Goal: Information Seeking & Learning: Find specific fact

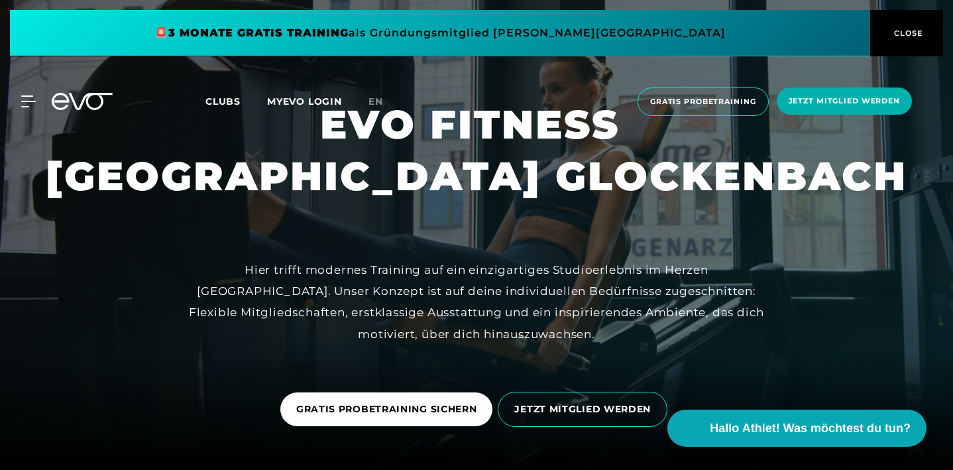
click at [219, 99] on span "Clubs" at bounding box center [222, 101] width 35 height 12
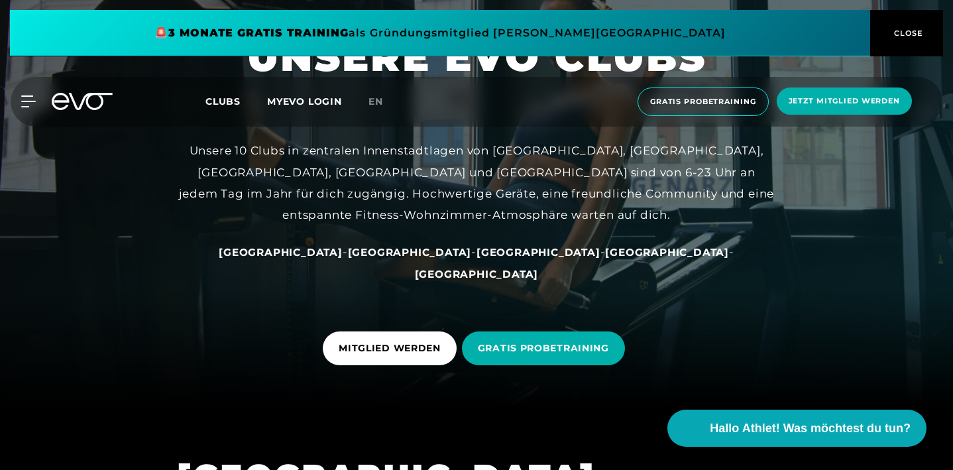
scroll to position [61, 0]
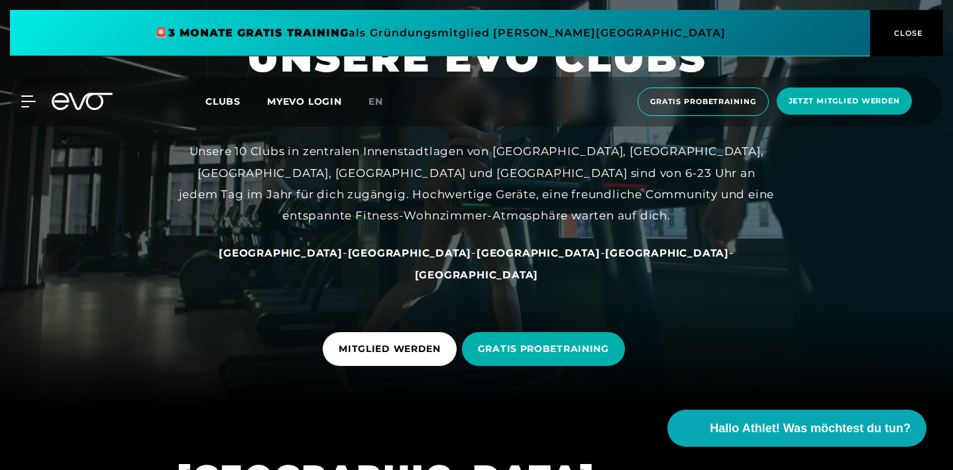
click at [605, 259] on span "[GEOGRAPHIC_DATA]" at bounding box center [667, 253] width 124 height 13
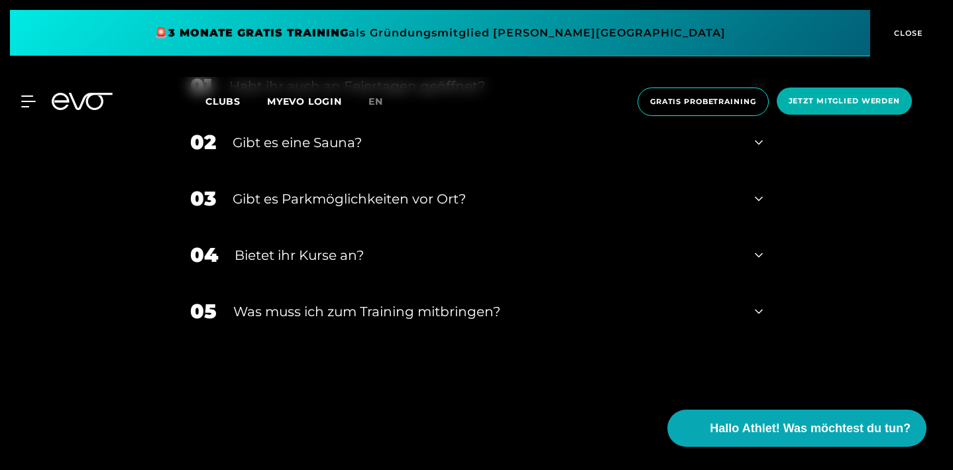
scroll to position [3979, 0]
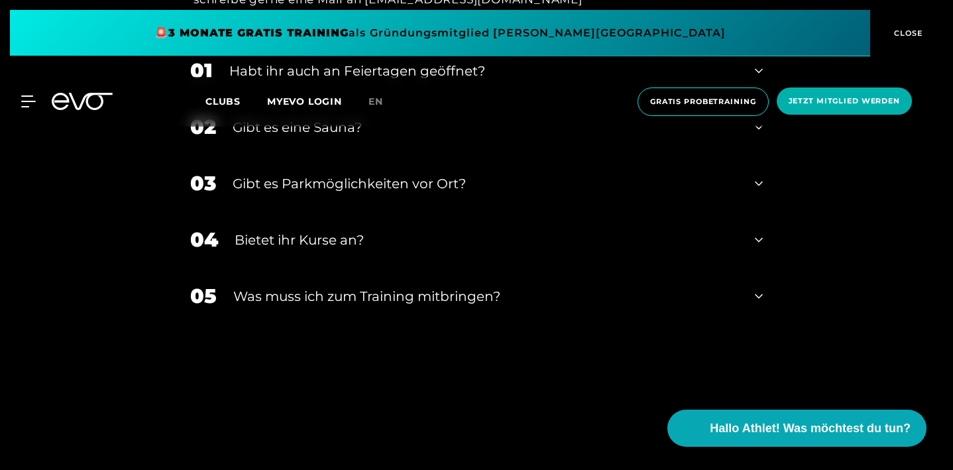
click at [776, 155] on div "02 Gibt es eine Sauna?" at bounding box center [476, 127] width 599 height 56
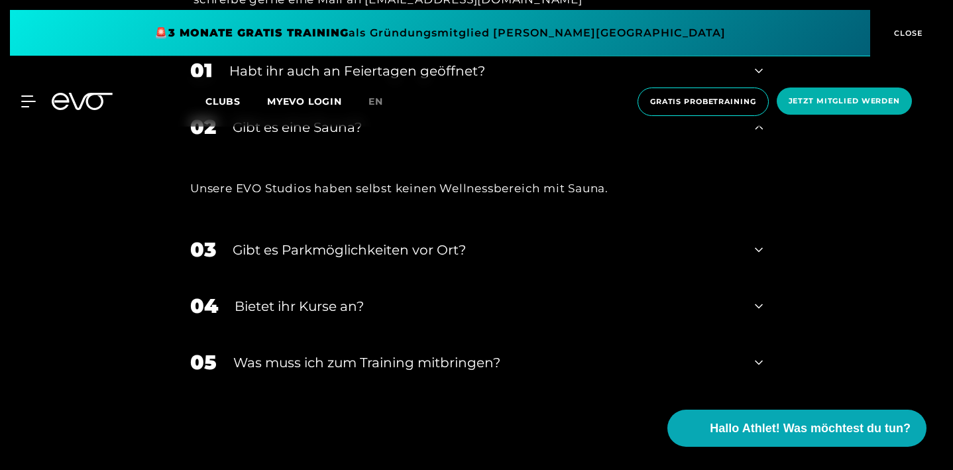
click at [738, 137] on div "Gibt es eine Sauna?" at bounding box center [486, 127] width 506 height 20
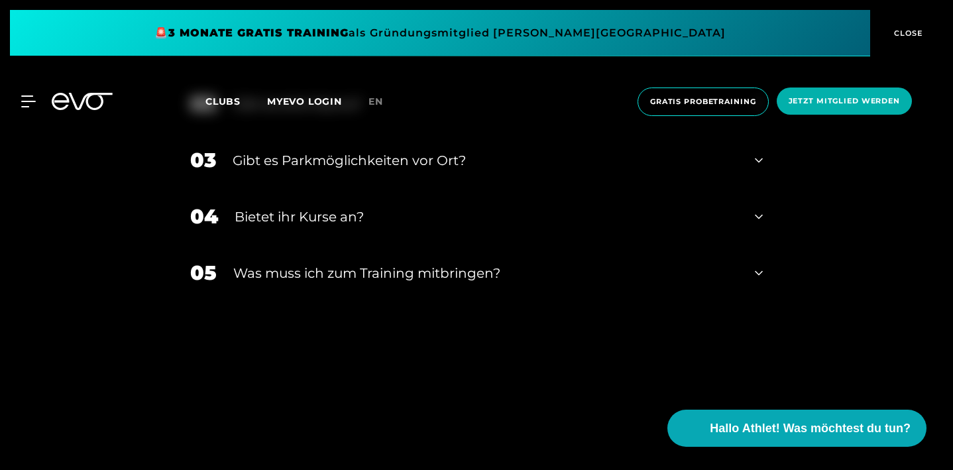
scroll to position [4010, 0]
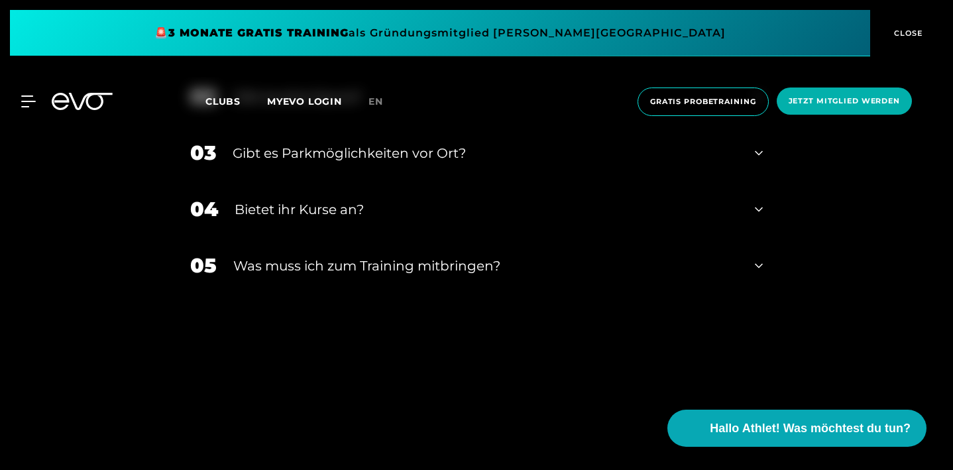
click at [458, 50] on div "Habt ihr auch an Feiertagen geöffnet?" at bounding box center [483, 40] width 509 height 20
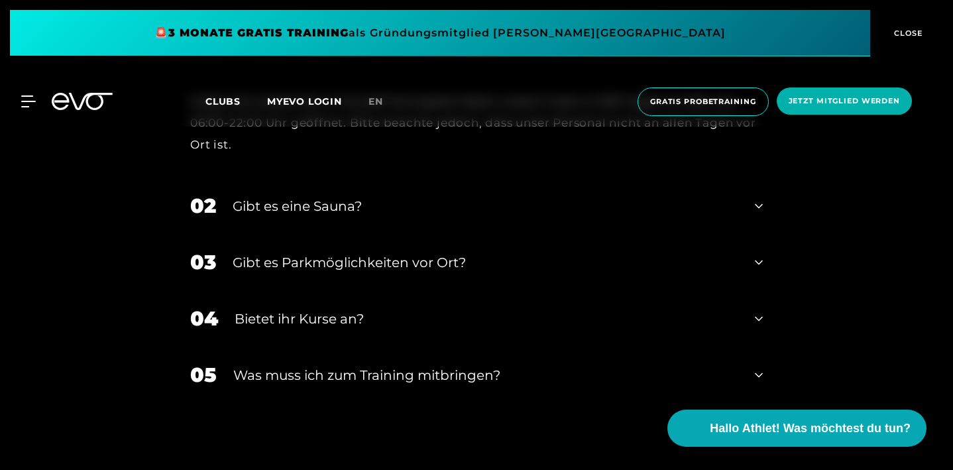
click at [477, 50] on div "Habt ihr auch an Feiertagen geöffnet?" at bounding box center [483, 40] width 509 height 20
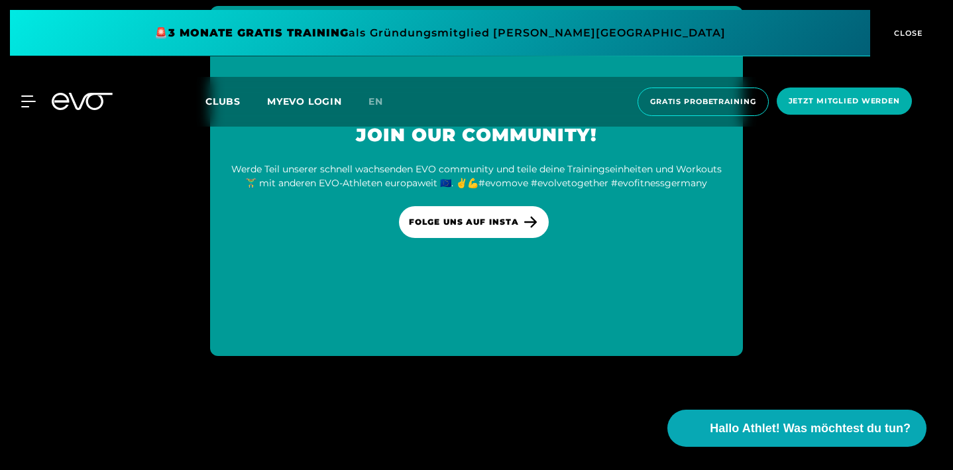
scroll to position [4902, 0]
